Goal: Information Seeking & Learning: Check status

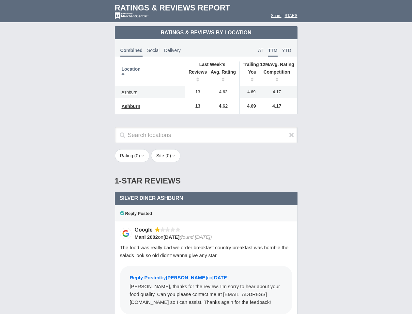
scroll to position [316, 0]
click at [206, 157] on div "Rating ( 0 ) 1 2 3 4 5 Site ( 0 ) Group Social Site Google Yelp 1" at bounding box center [206, 159] width 196 height 20
click at [150, 73] on th "Location" at bounding box center [150, 73] width 70 height 24
click at [196, 76] on th "Reviews" at bounding box center [196, 76] width 22 height 18
click at [224, 76] on th "Avg. Rating" at bounding box center [223, 76] width 33 height 18
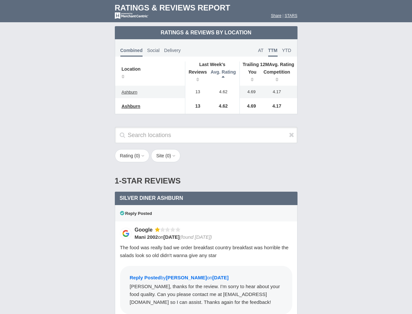
click at [250, 76] on th "You" at bounding box center [250, 76] width 20 height 18
click at [279, 76] on th "Competition" at bounding box center [278, 76] width 37 height 18
click at [206, 218] on div "Reply Posted" at bounding box center [206, 213] width 183 height 16
click at [292, 135] on icon at bounding box center [291, 134] width 5 height 7
click at [133, 155] on button "Rating ( 0 )" at bounding box center [132, 155] width 35 height 13
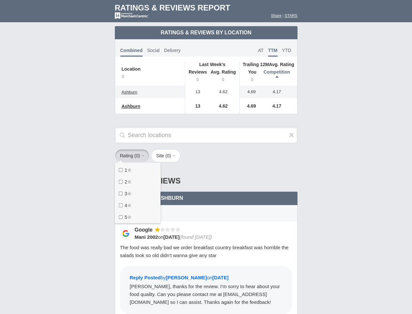
click at [168, 155] on button "Site ( 0 )" at bounding box center [165, 155] width 29 height 13
